Goal: Task Accomplishment & Management: Complete application form

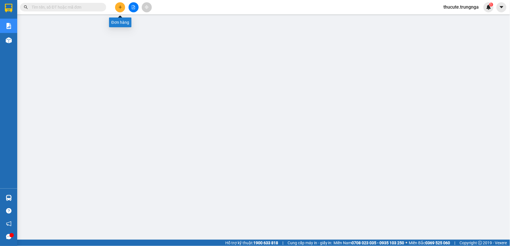
click at [118, 8] on button at bounding box center [120, 7] width 10 height 10
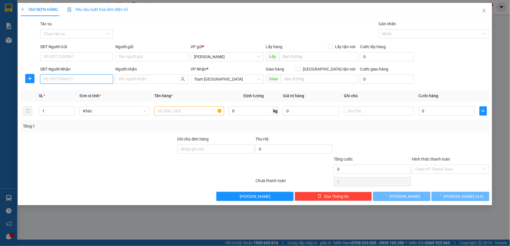
click at [61, 75] on input "SĐT Người Nhận" at bounding box center [76, 79] width 73 height 9
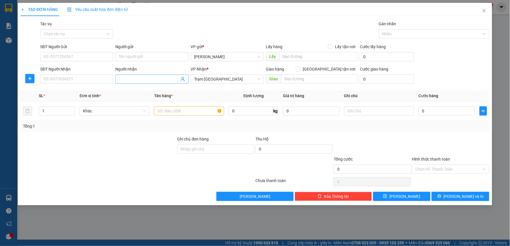
click at [119, 80] on input "Người nhận" at bounding box center [149, 79] width 60 height 6
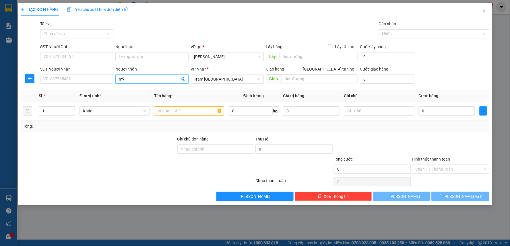
type input "mỹ"
click at [122, 162] on div at bounding box center [98, 166] width 157 height 20
click at [140, 80] on input "mỹ" at bounding box center [149, 79] width 60 height 6
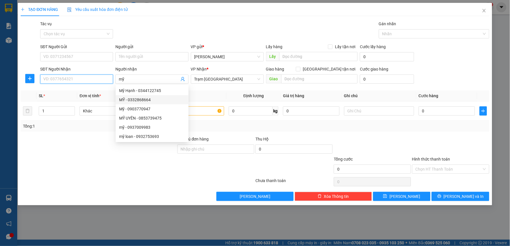
click at [76, 81] on input "SĐT Người Nhận" at bounding box center [76, 79] width 73 height 9
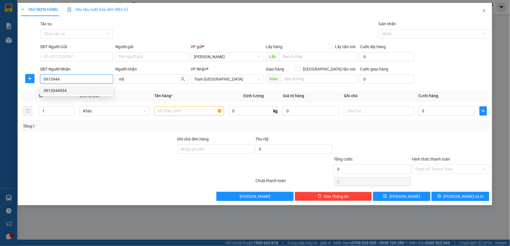
click at [81, 91] on div "0913944994" at bounding box center [77, 90] width 66 height 6
type input "0913944994"
type input "ĐI 5HS"
type input "40.000"
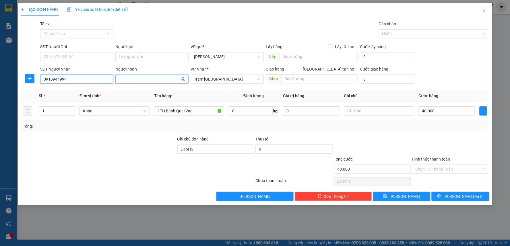
type input "0913944994"
click at [145, 79] on input "Người nhận" at bounding box center [149, 79] width 60 height 6
type input "mỹ quai vạc"
click at [77, 61] on input "SĐT Người Gửi" at bounding box center [76, 56] width 73 height 9
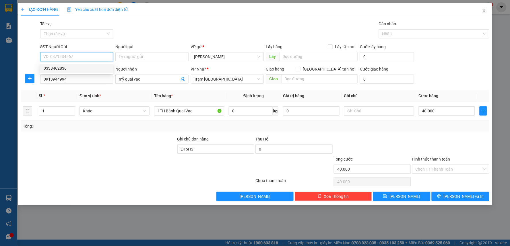
click at [77, 71] on div "0338462836" at bounding box center [77, 68] width 66 height 6
type input "0338462836"
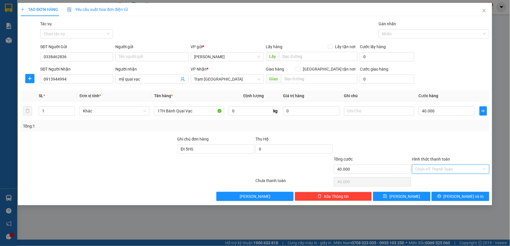
click at [438, 173] on input "Hình thức thanh toán" at bounding box center [448, 169] width 66 height 9
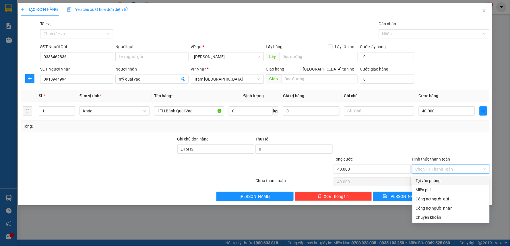
click at [437, 181] on div "Tại văn phòng" at bounding box center [451, 181] width 70 height 6
type input "0"
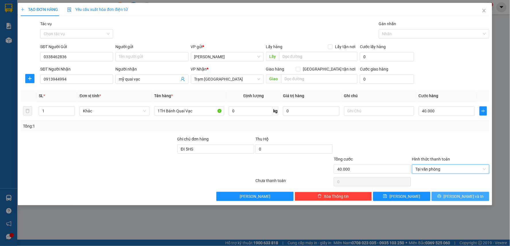
click at [456, 198] on span "[PERSON_NAME] và In" at bounding box center [463, 196] width 40 height 6
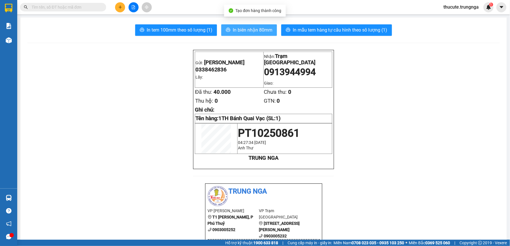
click at [258, 32] on span "In biên nhận 80mm" at bounding box center [253, 29] width 40 height 7
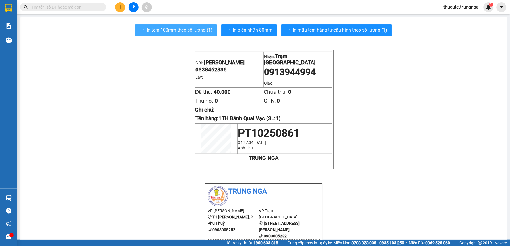
click at [152, 32] on span "In tem 100mm theo số lượng (1)" at bounding box center [180, 29] width 66 height 7
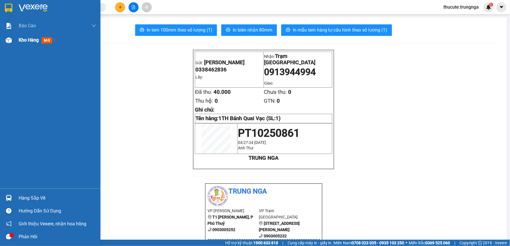
click at [36, 40] on span "Kho hàng" at bounding box center [29, 39] width 20 height 5
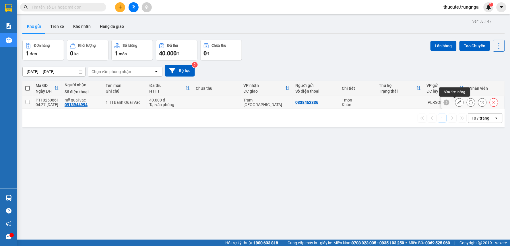
click at [457, 104] on icon at bounding box center [459, 102] width 4 height 4
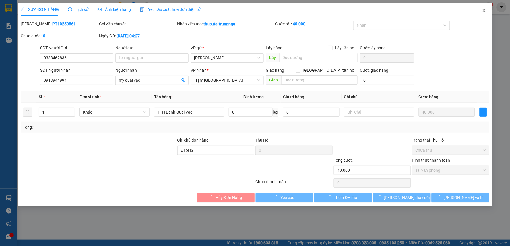
click at [486, 13] on icon "close" at bounding box center [483, 10] width 5 height 5
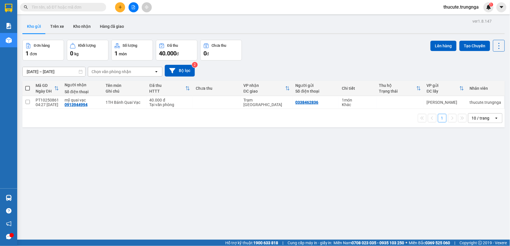
drag, startPoint x: 331, startPoint y: 69, endPoint x: 194, endPoint y: 9, distance: 149.8
click at [331, 69] on div "[DATE] – [DATE] Press the down arrow key to interact with the calendar and sele…" at bounding box center [263, 71] width 482 height 12
